Goal: Check status: Check status

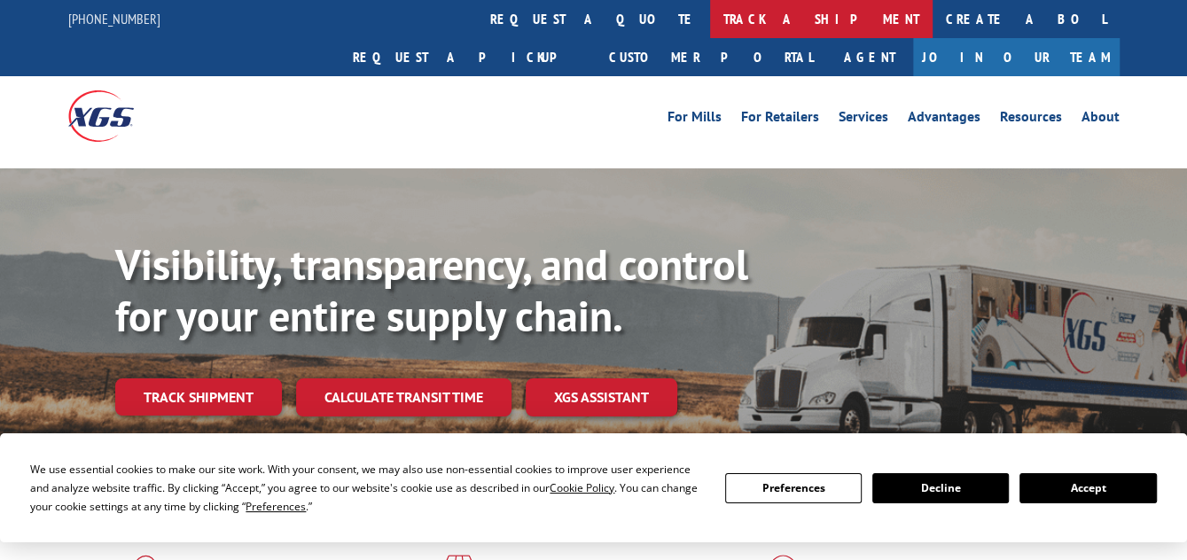
click at [710, 15] on link "track a shipment" at bounding box center [821, 19] width 223 height 38
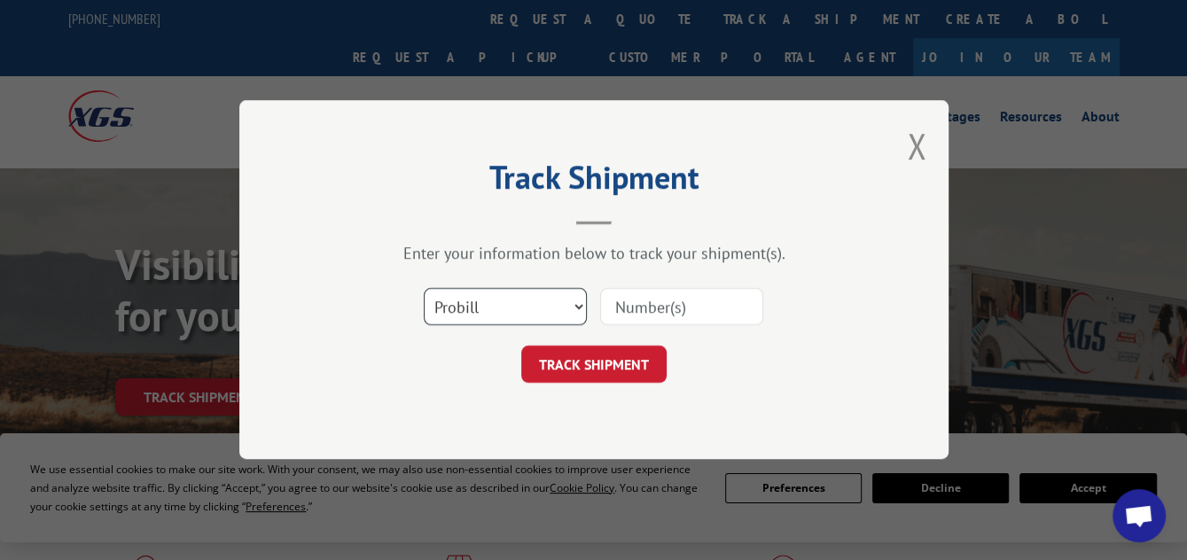
click at [574, 307] on select "Select category... Probill BOL PO" at bounding box center [505, 307] width 163 height 37
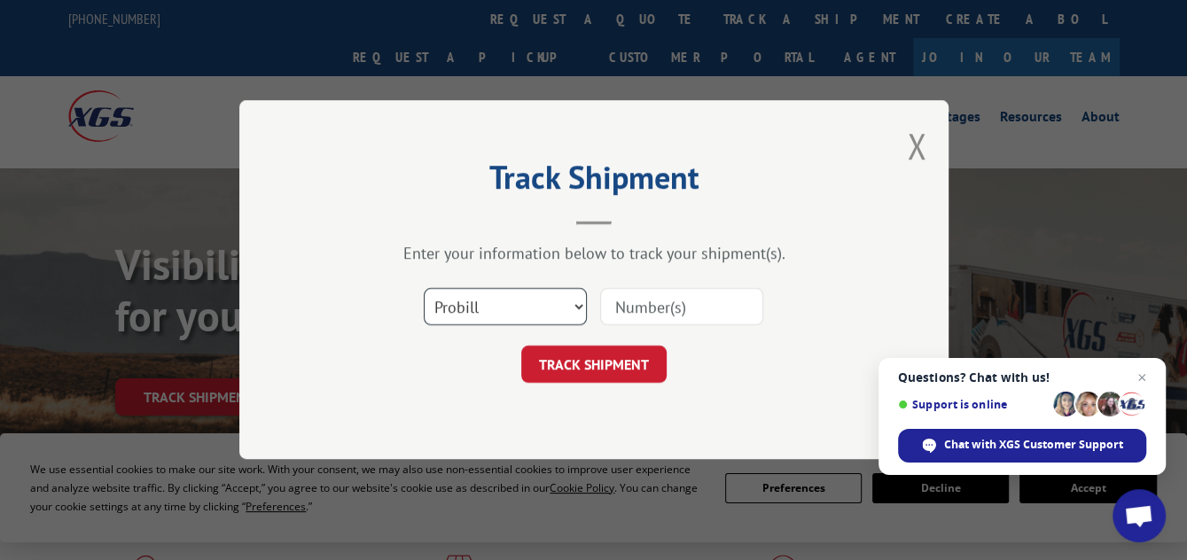
select select "po"
click at [424, 289] on select "Select category... Probill BOL PO" at bounding box center [505, 307] width 163 height 37
paste input "503787"
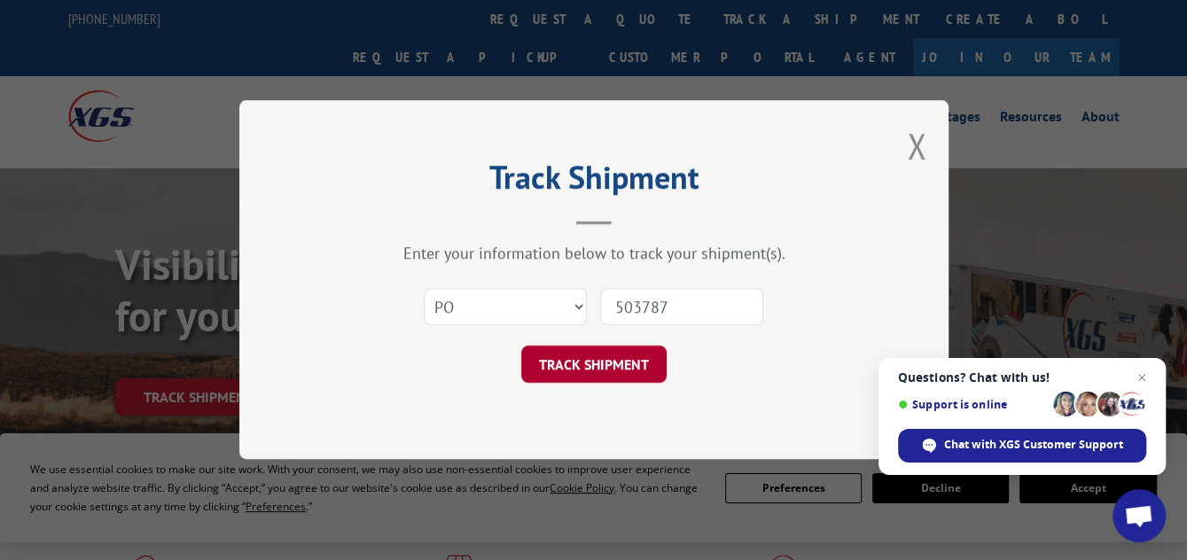
type input "503787"
click at [590, 367] on button "TRACK SHIPMENT" at bounding box center [593, 365] width 145 height 37
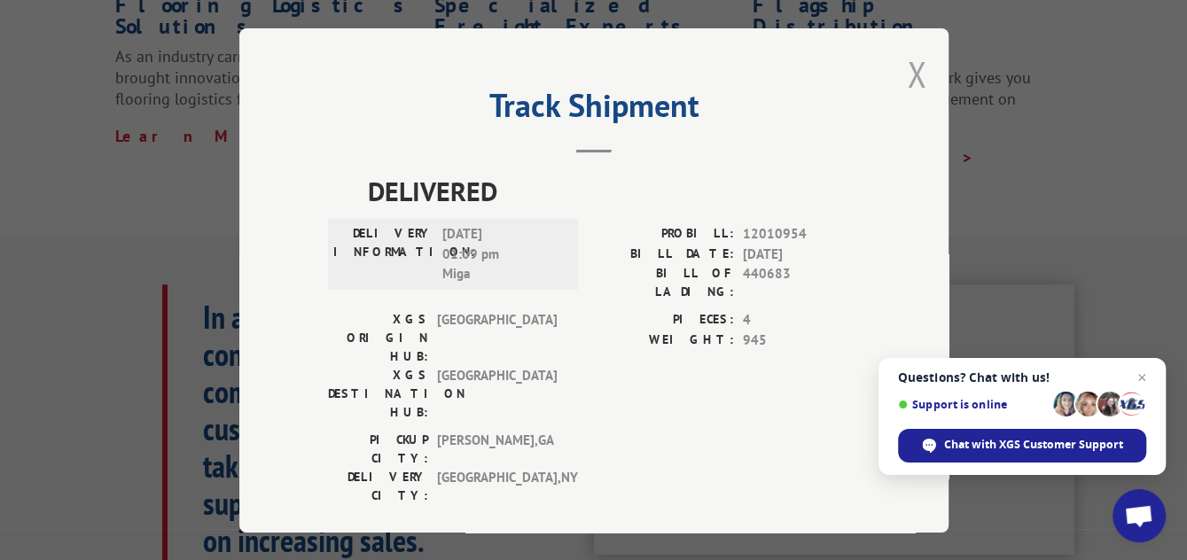
scroll to position [177, 0]
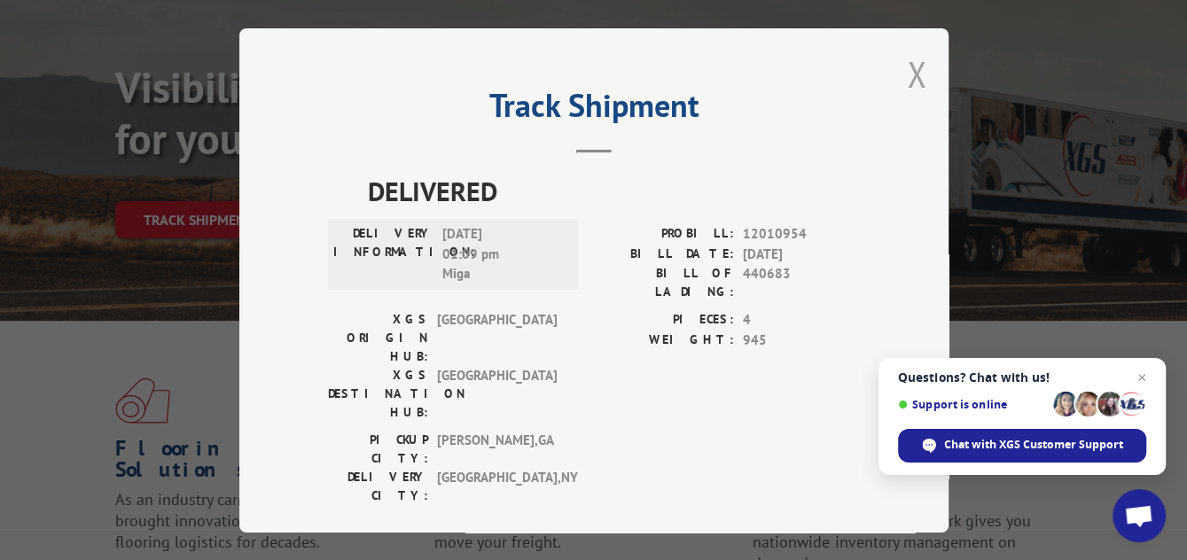
click at [922, 70] on button "Close modal" at bounding box center [917, 74] width 20 height 47
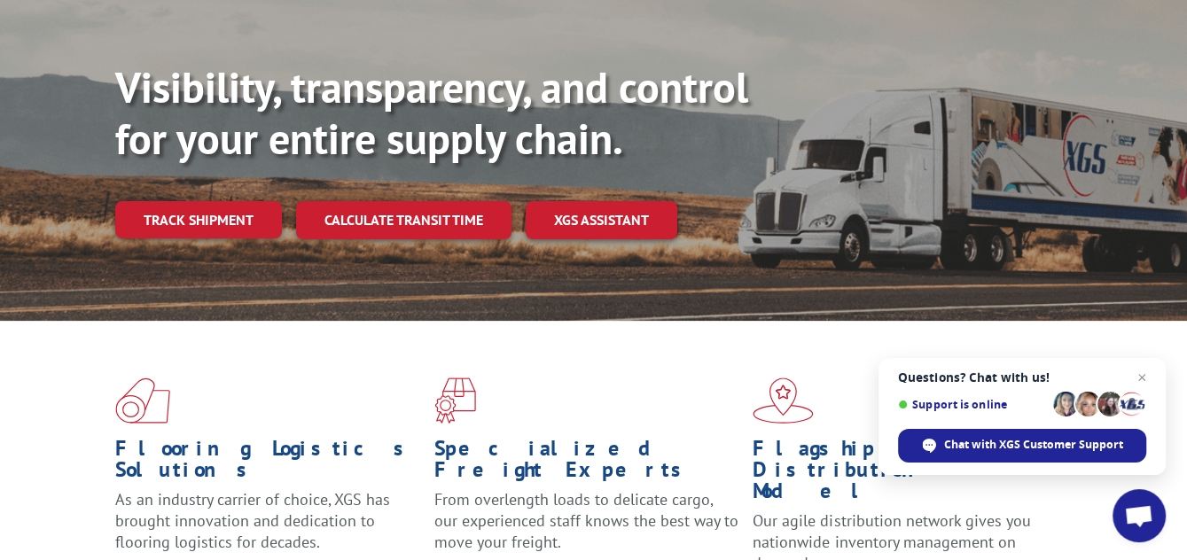
scroll to position [0, 0]
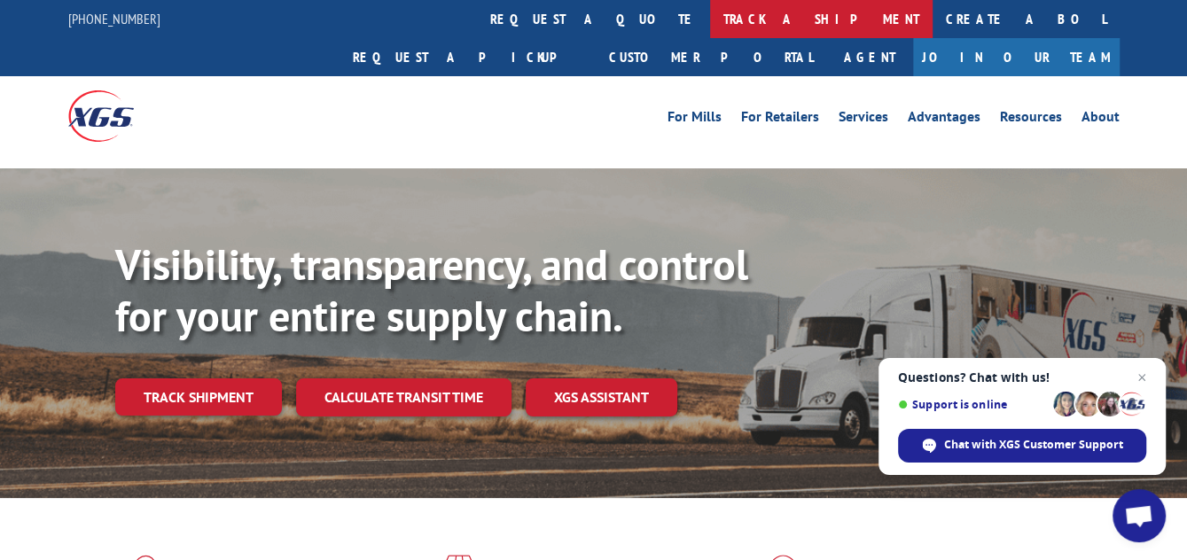
click at [710, 10] on link "track a shipment" at bounding box center [821, 19] width 223 height 38
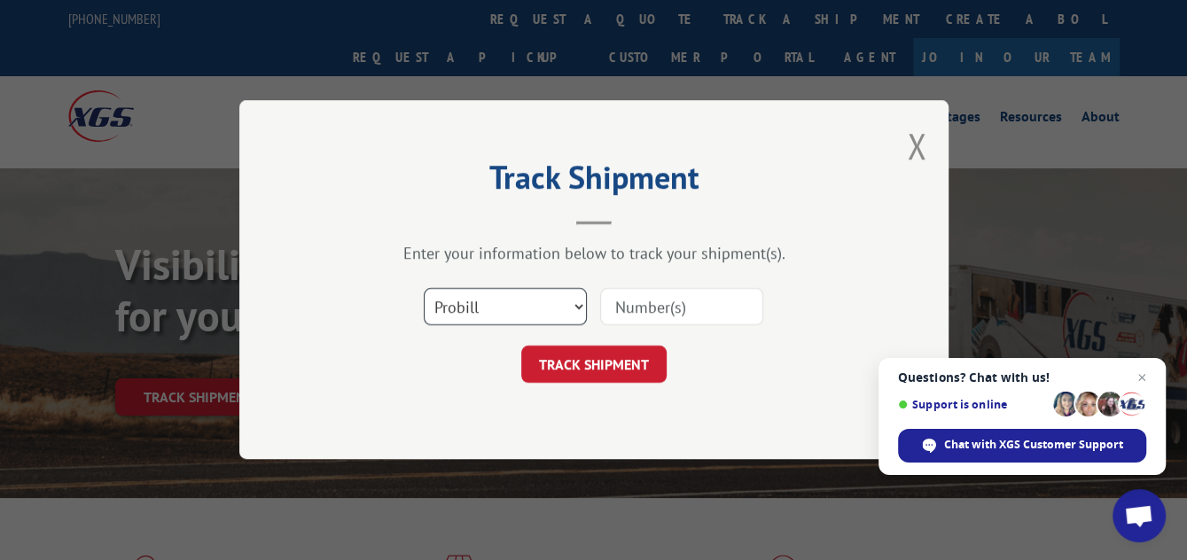
click at [573, 308] on select "Select category... Probill BOL PO" at bounding box center [505, 307] width 163 height 37
select select "po"
click at [424, 289] on select "Select category... Probill BOL PO" at bounding box center [505, 307] width 163 height 37
paste input "503787"
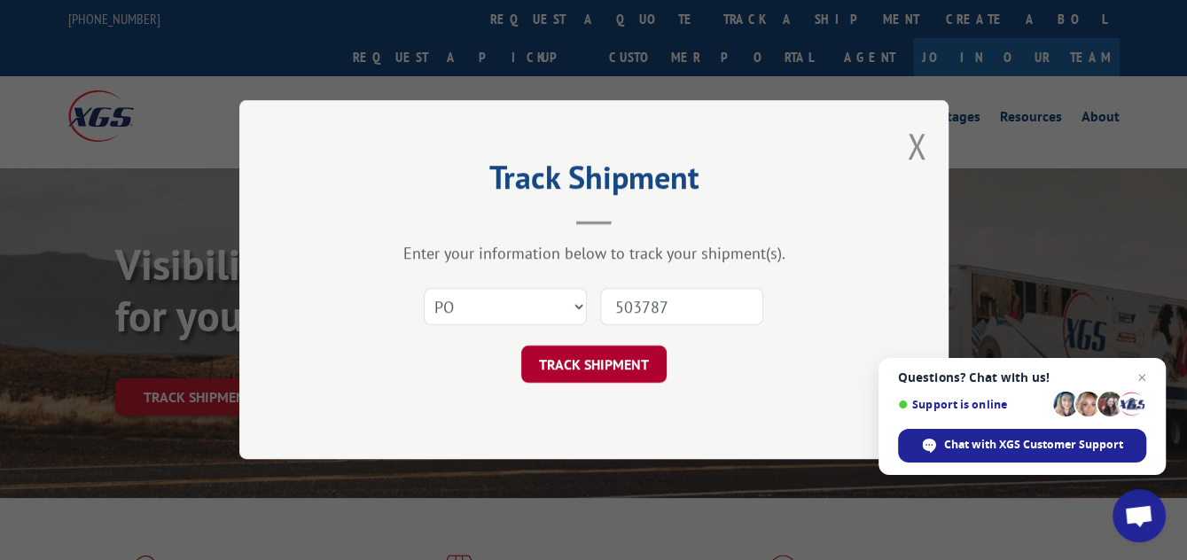
type input "503787"
click at [603, 361] on button "TRACK SHIPMENT" at bounding box center [593, 365] width 145 height 37
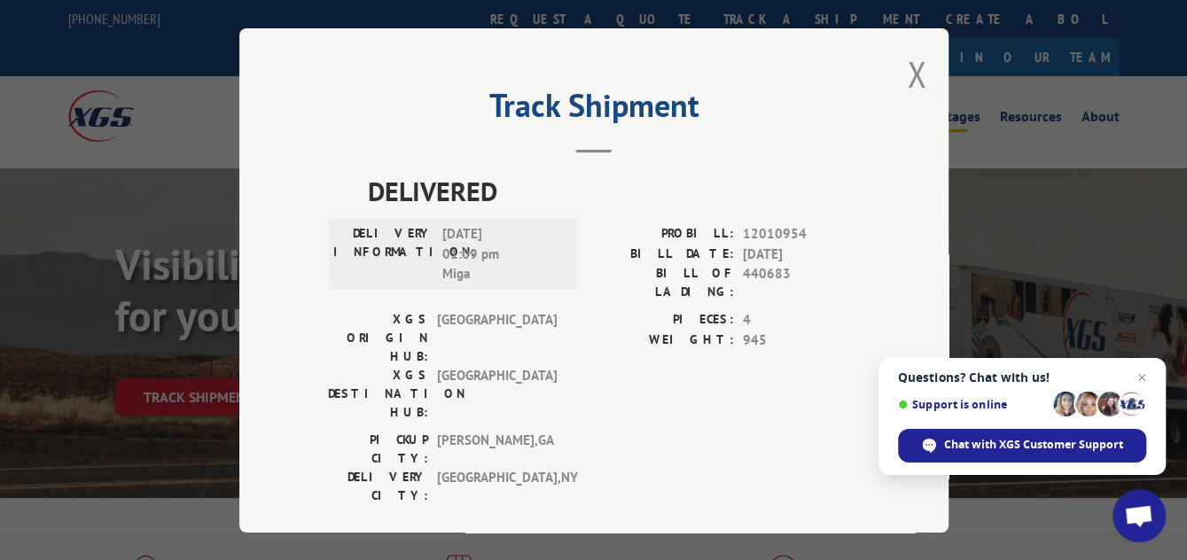
click at [917, 69] on button "Close modal" at bounding box center [917, 74] width 20 height 47
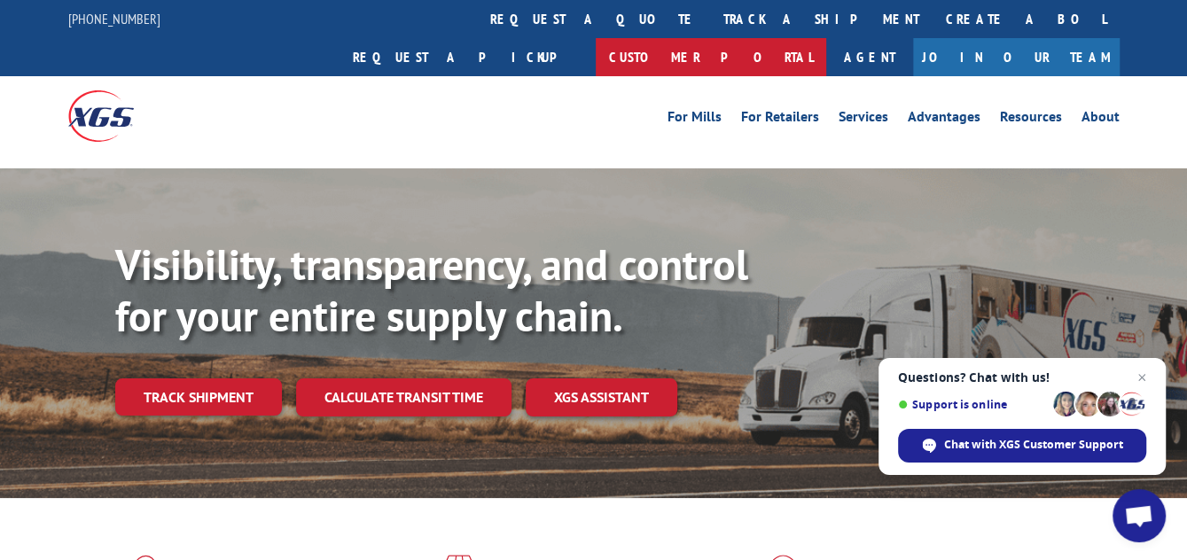
click at [826, 38] on link "Customer Portal" at bounding box center [711, 57] width 231 height 38
